Goal: Task Accomplishment & Management: Manage account settings

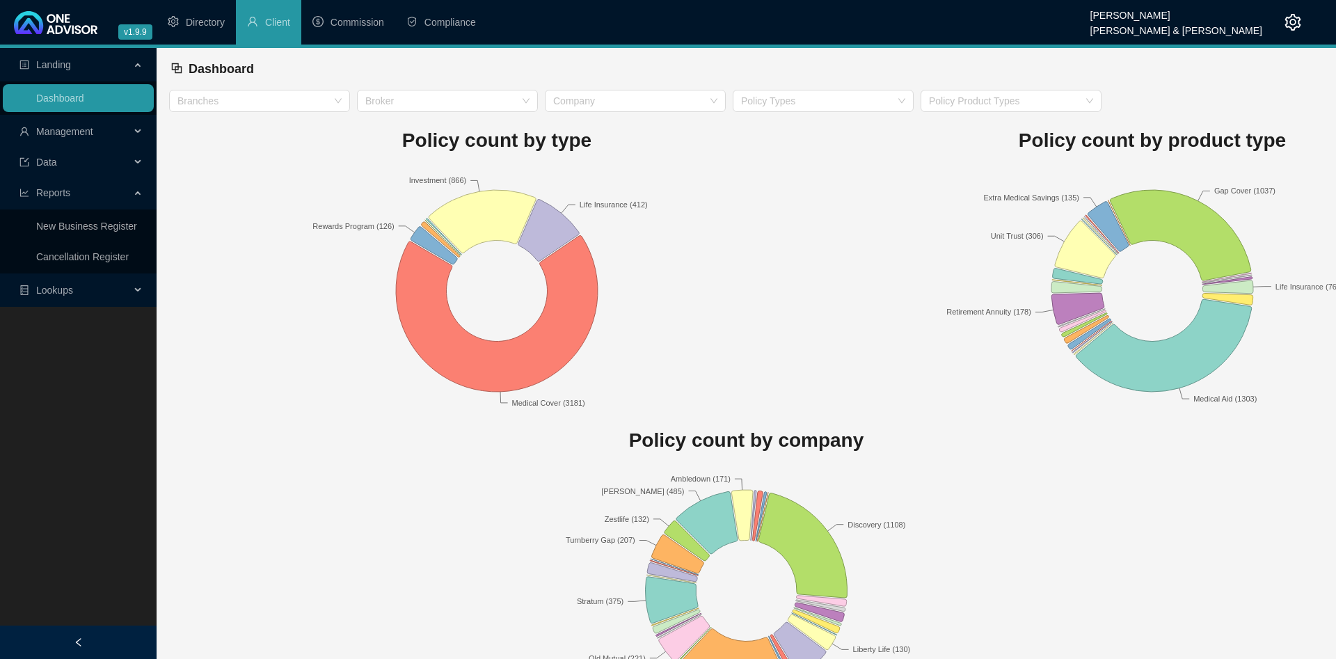
click at [125, 126] on span "Management" at bounding box center [74, 132] width 111 height 28
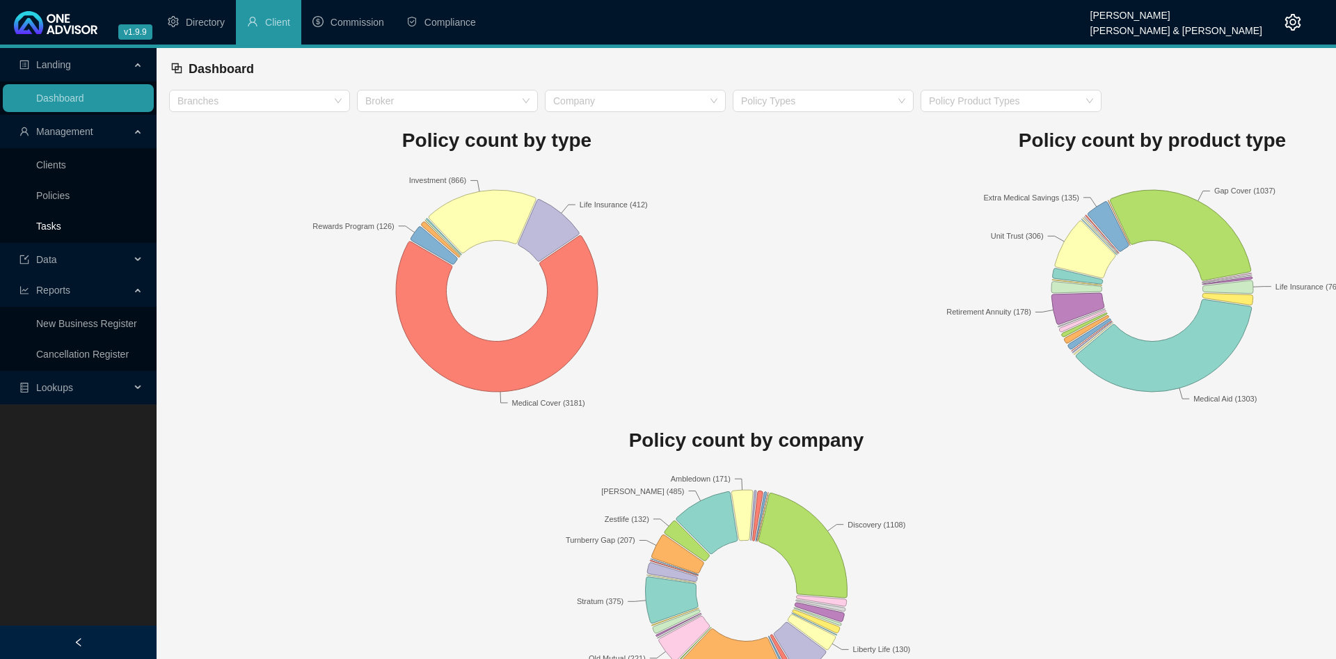
click at [61, 221] on link "Tasks" at bounding box center [48, 226] width 25 height 11
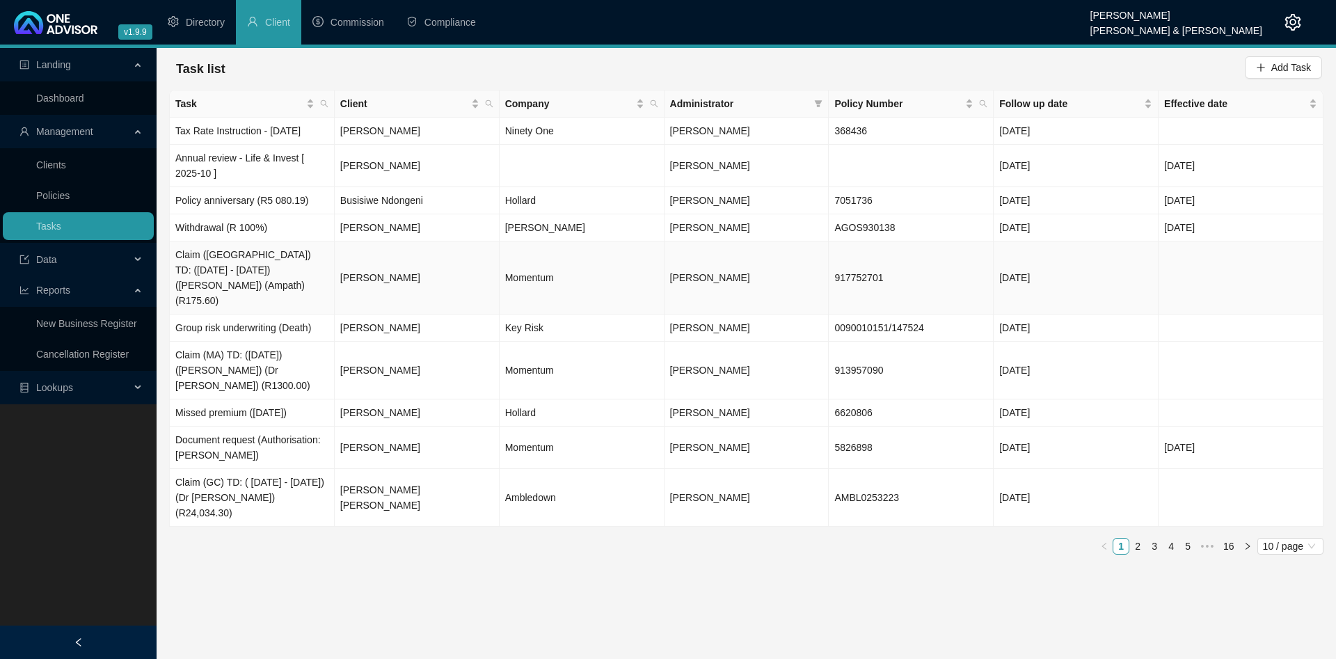
click at [486, 275] on td "[PERSON_NAME]" at bounding box center [417, 277] width 165 height 73
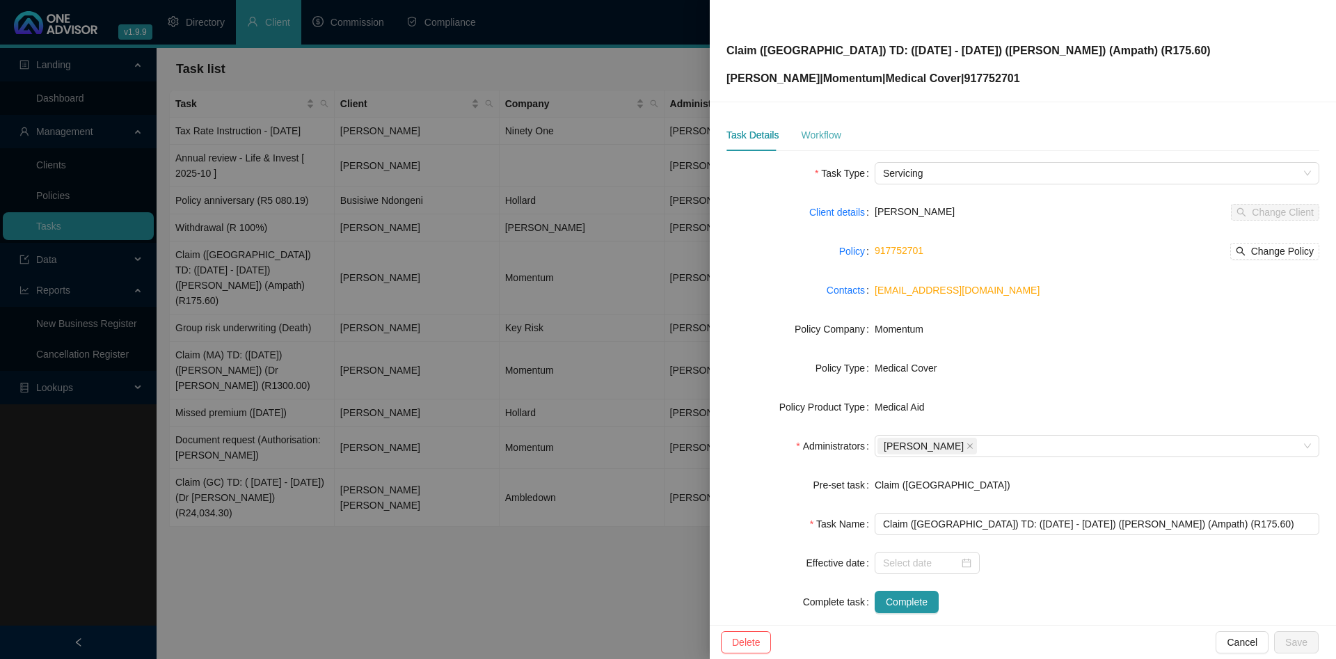
click at [825, 143] on div "Workflow" at bounding box center [821, 135] width 40 height 32
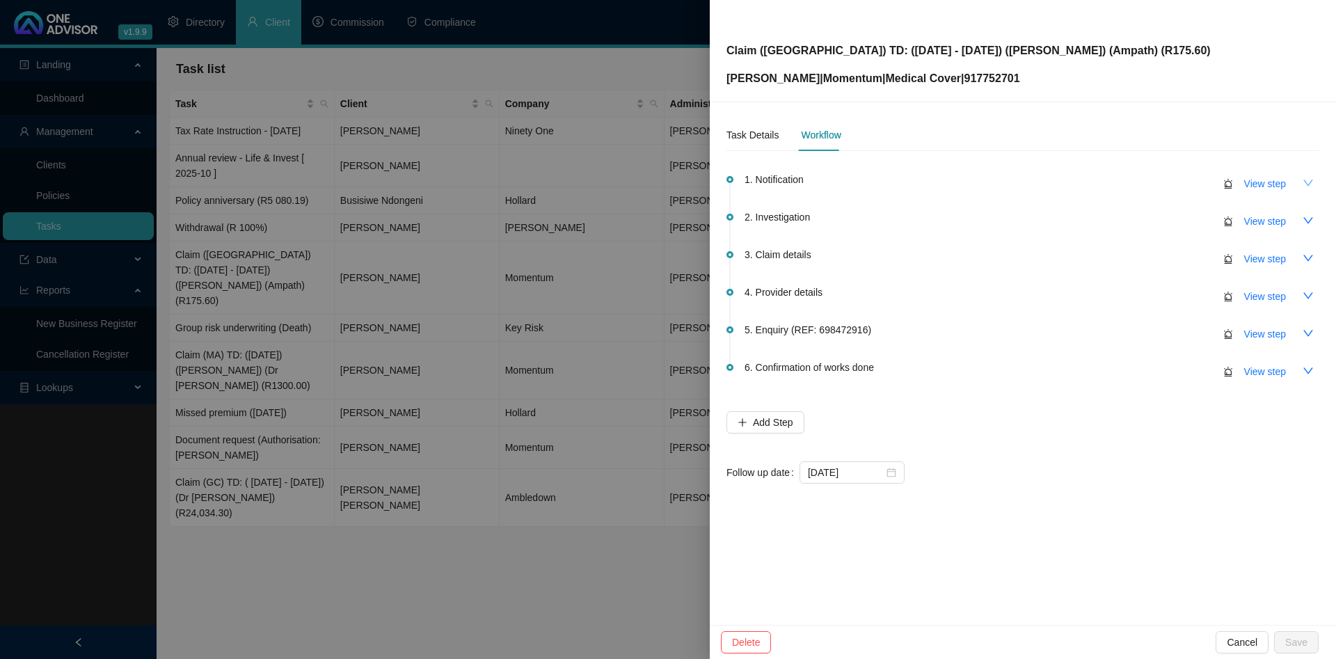
click at [1302, 181] on button "button" at bounding box center [1308, 183] width 22 height 22
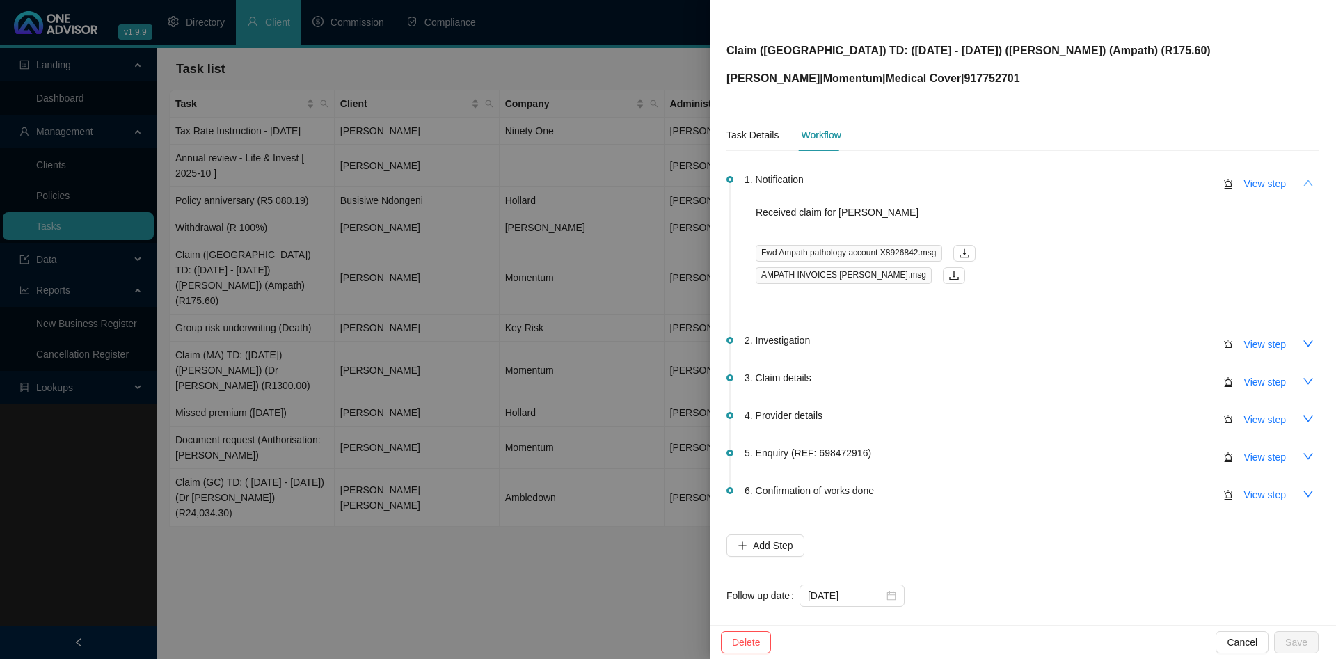
click at [1302, 181] on button "button" at bounding box center [1308, 183] width 22 height 22
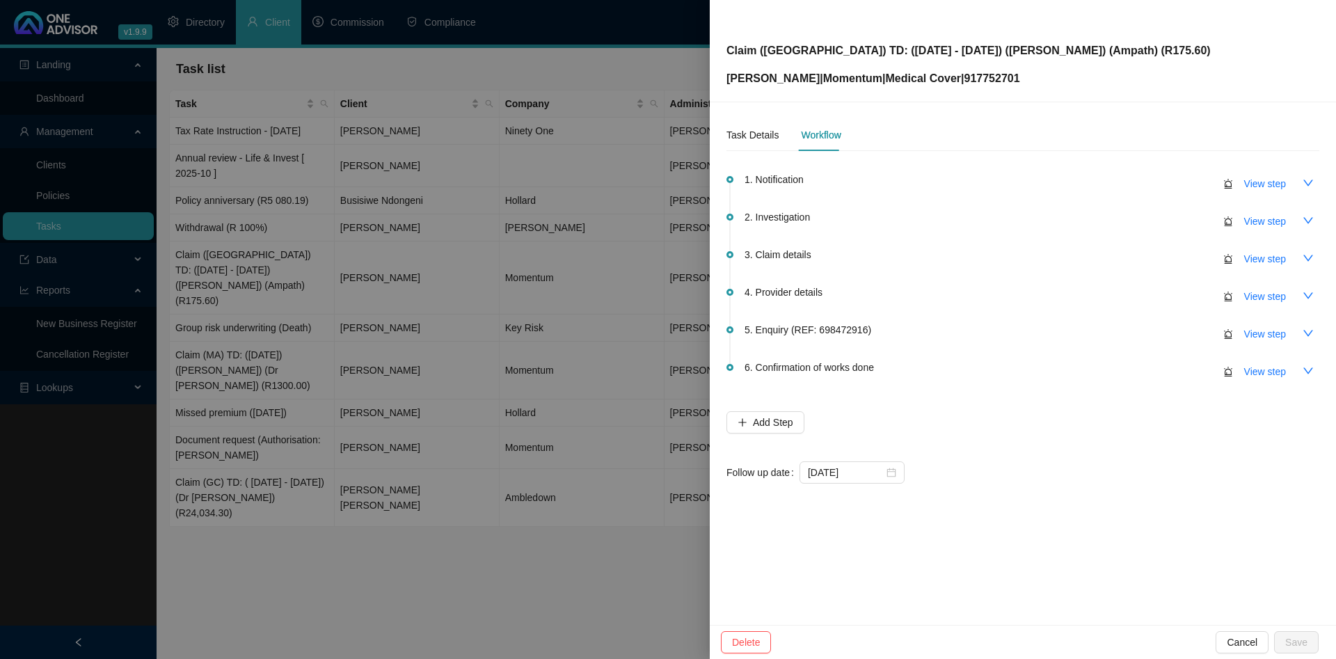
click at [321, 248] on div at bounding box center [668, 329] width 1336 height 659
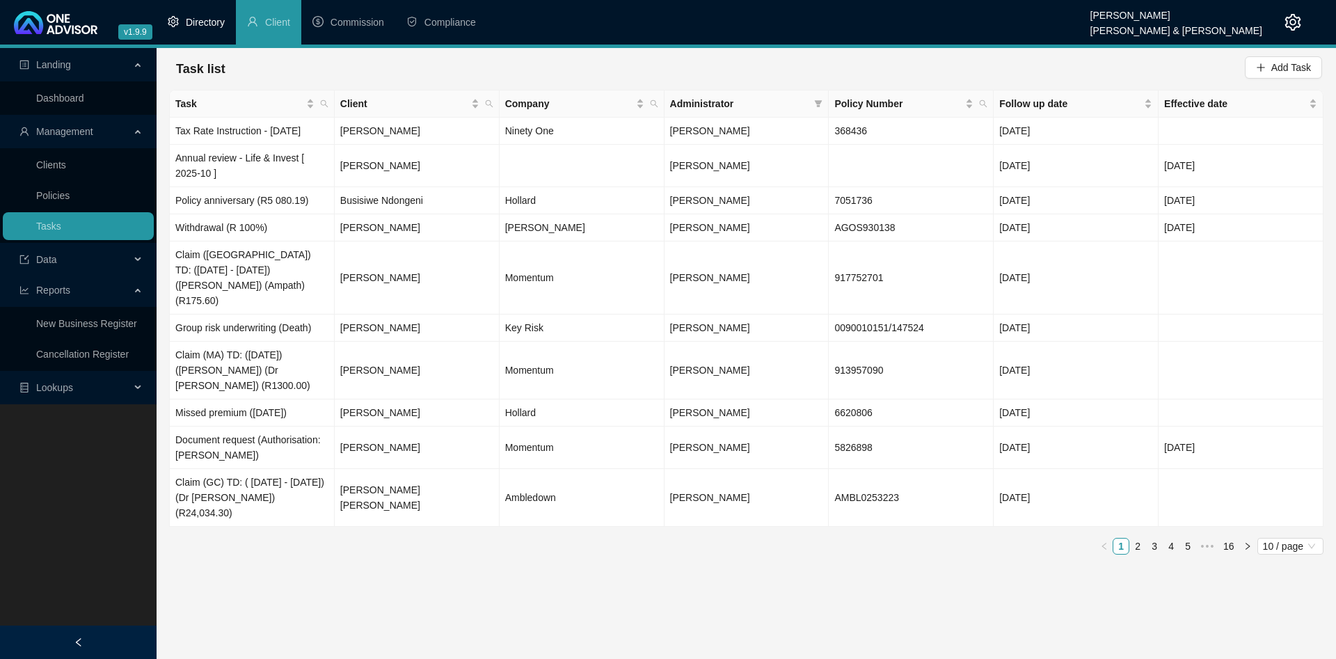
click at [189, 28] on span "Directory" at bounding box center [205, 22] width 39 height 11
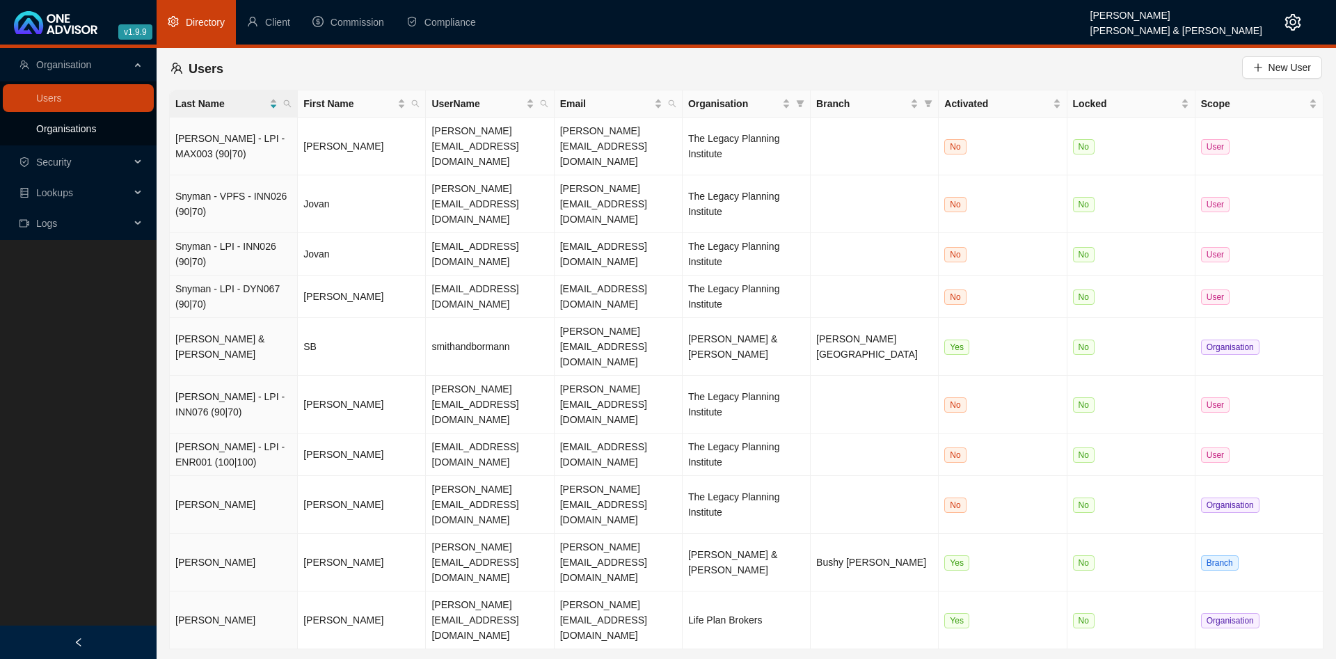
click at [90, 125] on link "Organisations" at bounding box center [66, 128] width 60 height 11
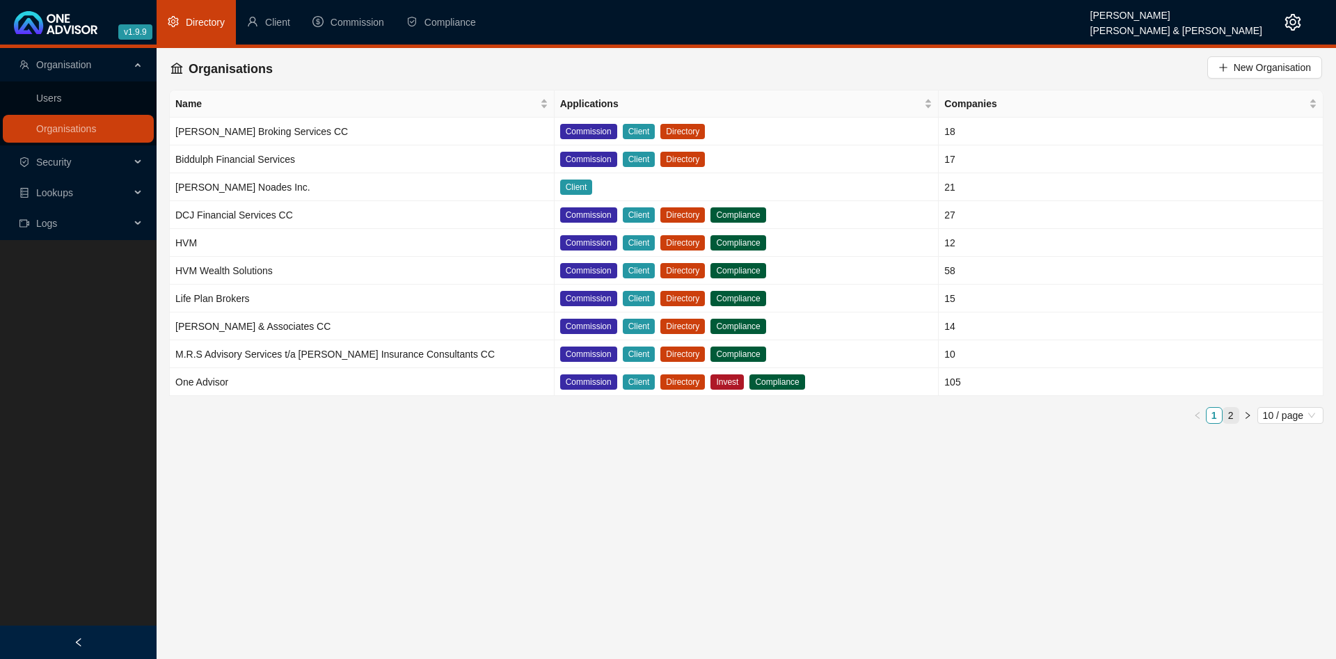
click at [1237, 414] on link "2" at bounding box center [1230, 415] width 15 height 15
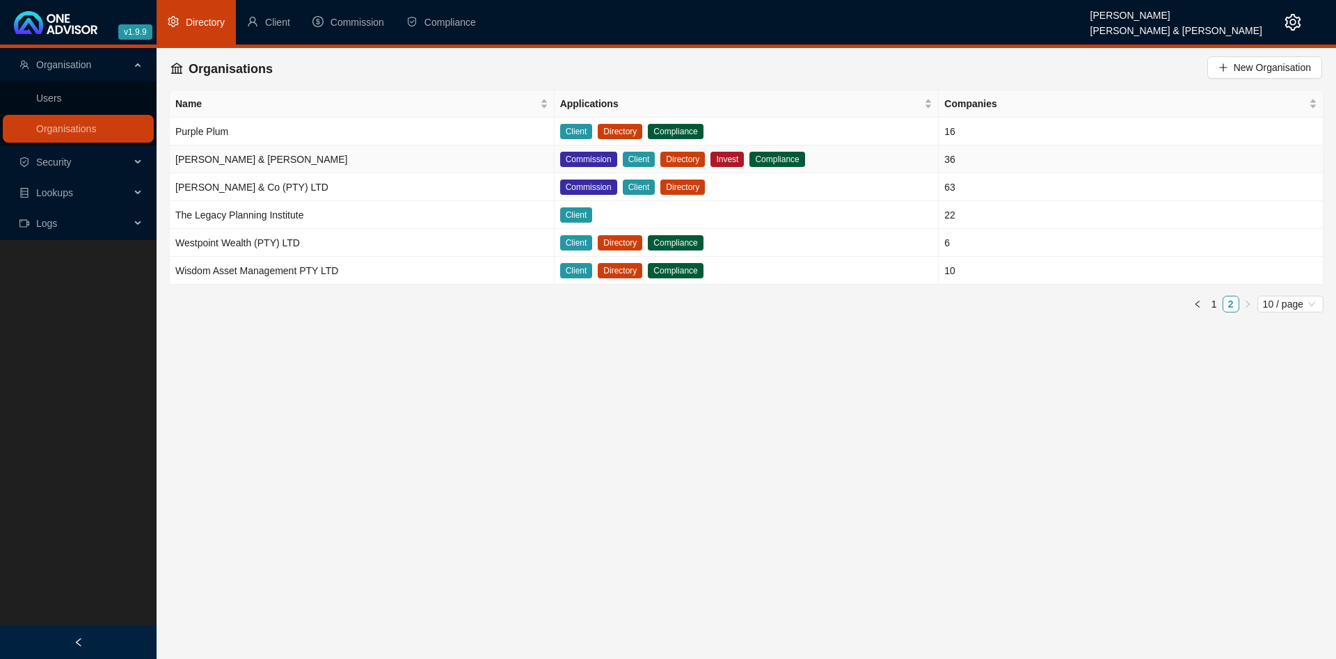
click at [270, 157] on td "[PERSON_NAME] & [PERSON_NAME]" at bounding box center [362, 159] width 385 height 28
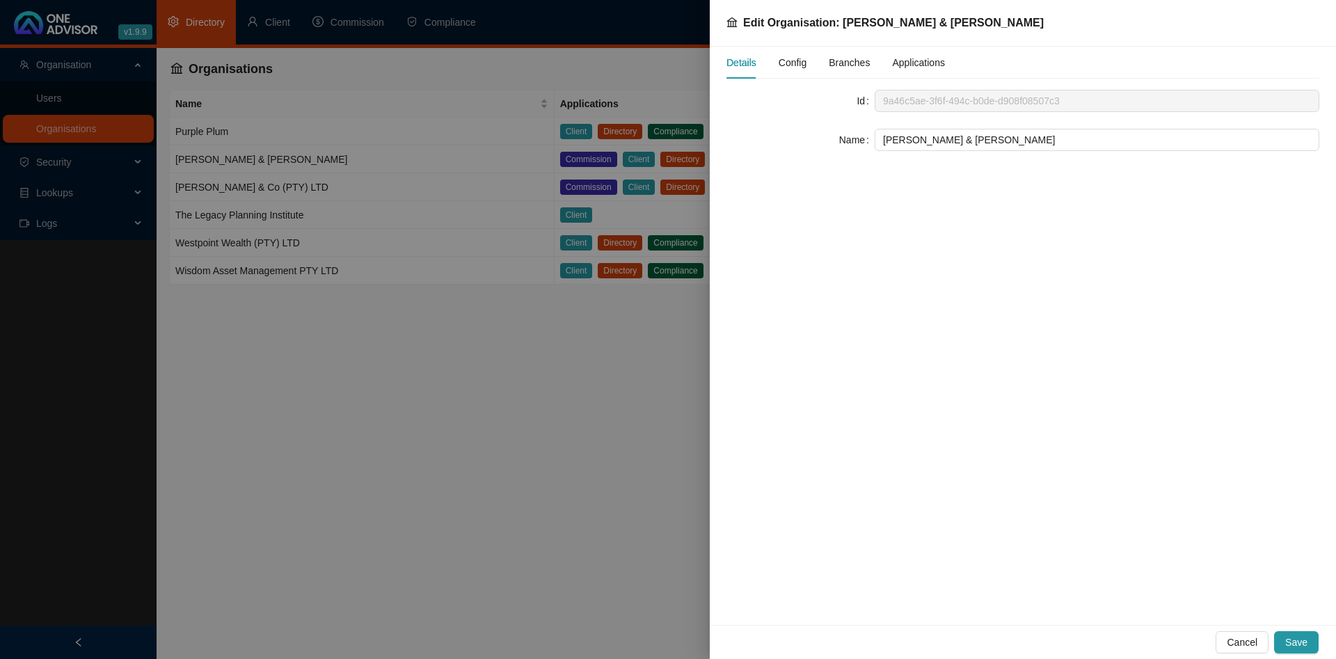
click at [799, 71] on div "Config" at bounding box center [793, 63] width 28 height 32
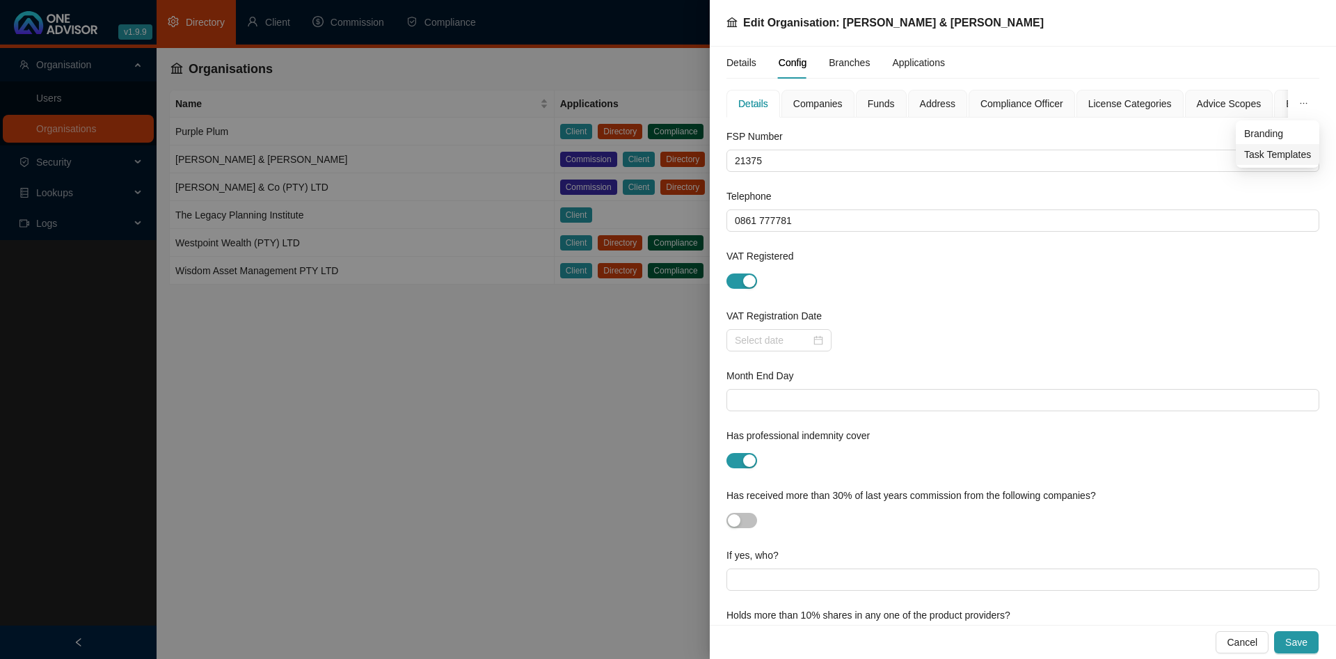
click at [1279, 156] on span "Task Templates" at bounding box center [1277, 154] width 67 height 15
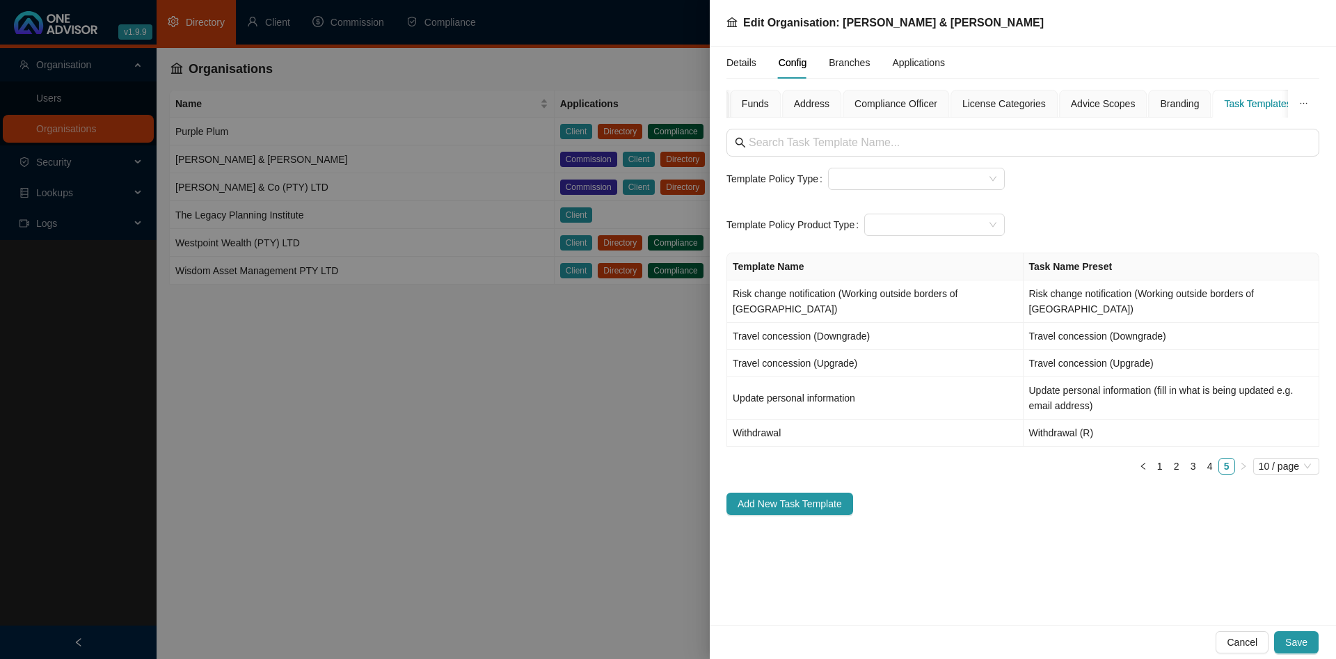
click at [353, 209] on div at bounding box center [668, 329] width 1336 height 659
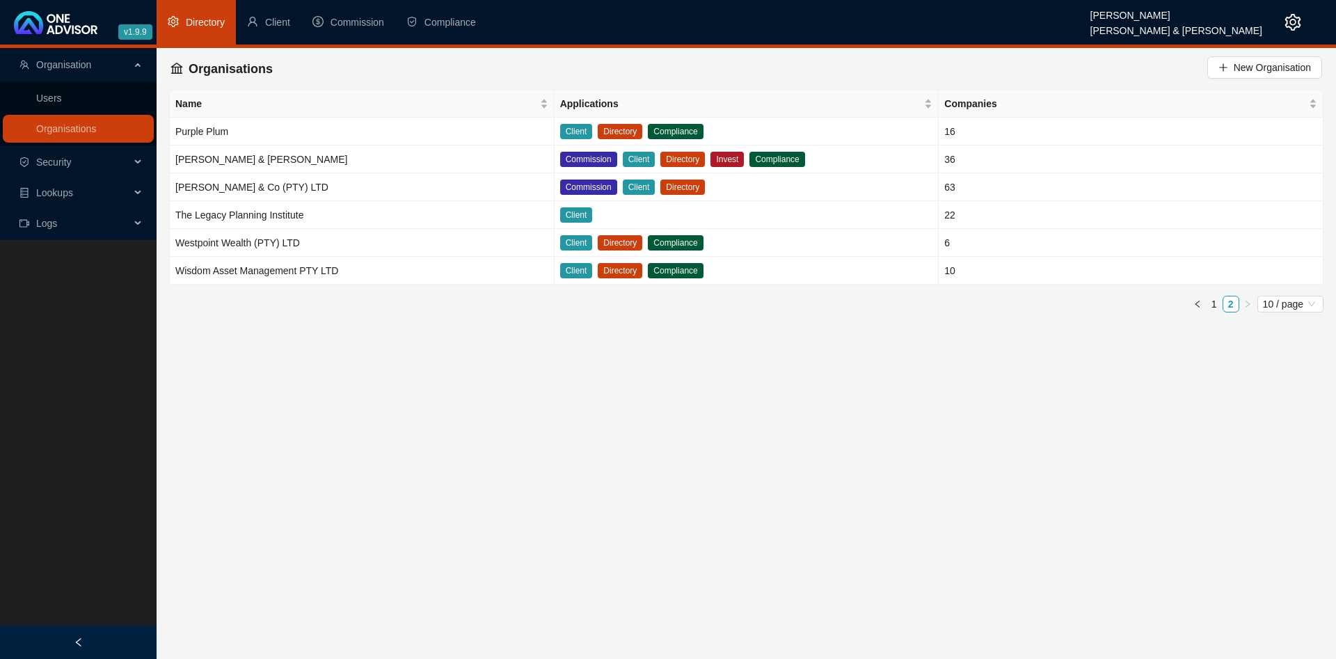
click at [355, 427] on main "Organisation Users Organisations Security Lookups Logs Organisations New Organi…" at bounding box center [668, 353] width 1336 height 611
drag, startPoint x: 399, startPoint y: 474, endPoint x: 383, endPoint y: 449, distance: 29.5
click at [399, 474] on main "Organisation Users Organisations Security Lookups Logs Organisations New Organi…" at bounding box center [668, 353] width 1336 height 611
click at [62, 102] on link "Users" at bounding box center [49, 98] width 26 height 11
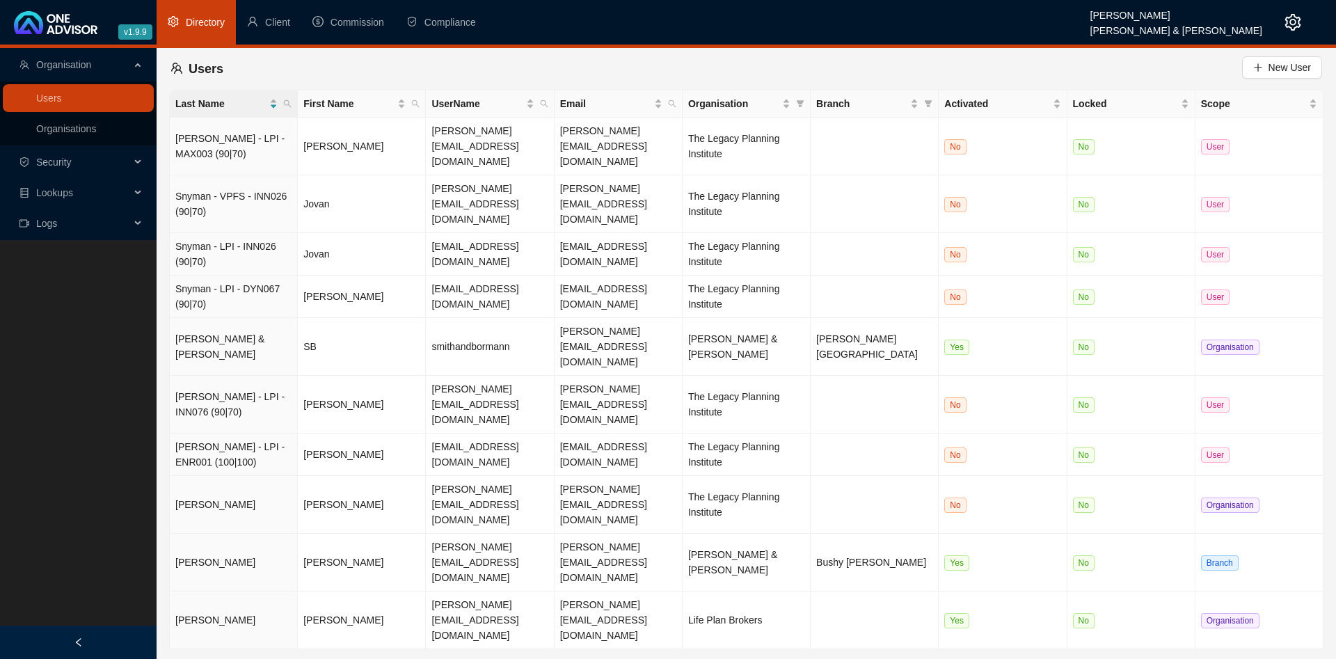
click at [1072, 658] on link "1" at bounding box center [1069, 668] width 15 height 15
